Goal: Transaction & Acquisition: Subscribe to service/newsletter

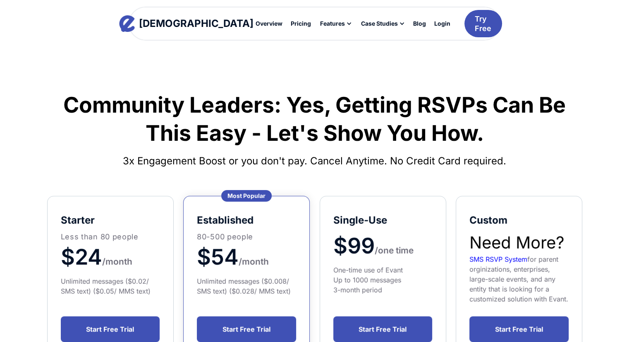
scroll to position [24, 0]
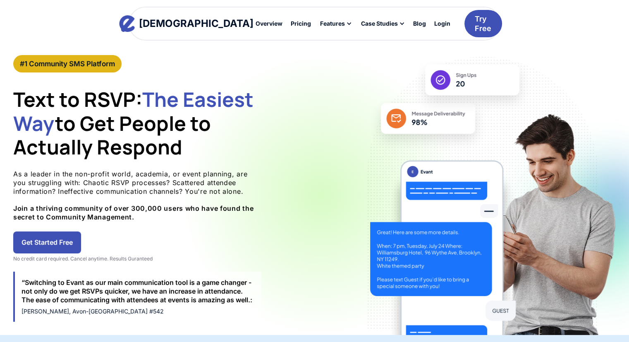
scroll to position [10, 0]
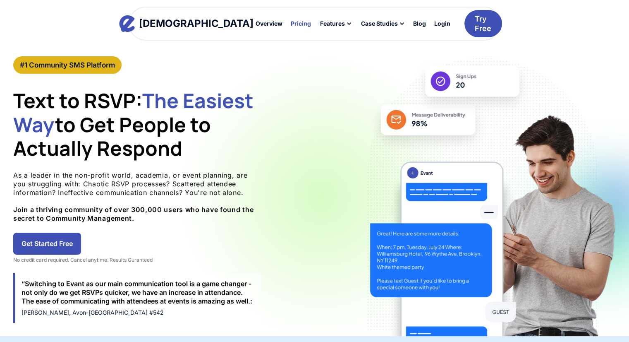
click at [291, 21] on div "Pricing" at bounding box center [301, 24] width 20 height 6
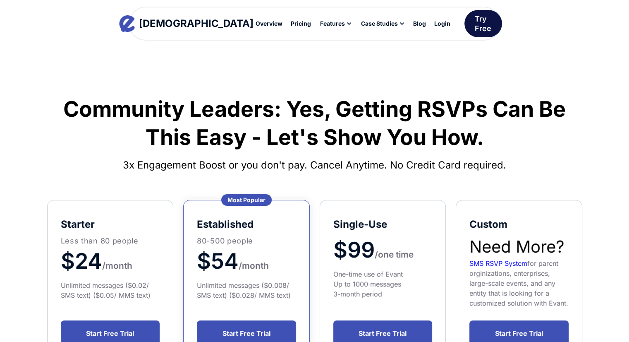
click at [477, 20] on div "Try Free" at bounding box center [483, 23] width 17 height 19
